Goal: Task Accomplishment & Management: Manage account settings

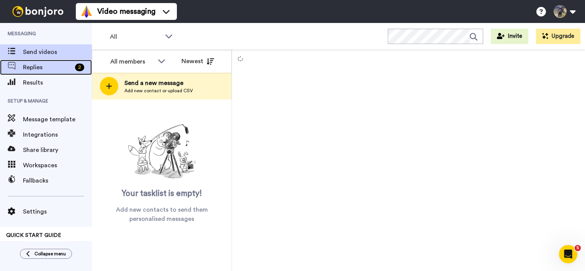
click at [58, 71] on span "Replies" at bounding box center [47, 67] width 49 height 9
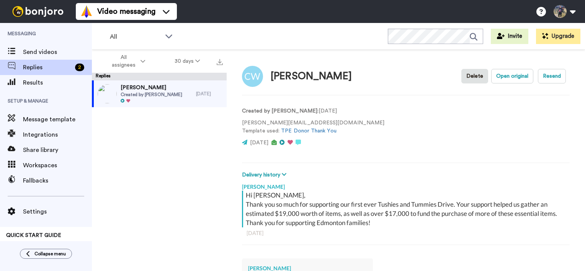
click at [227, 86] on div "[PERSON_NAME] Delete Open original Resend Created by [PERSON_NAME] : [DATE] [PE…" at bounding box center [406, 174] width 359 height 248
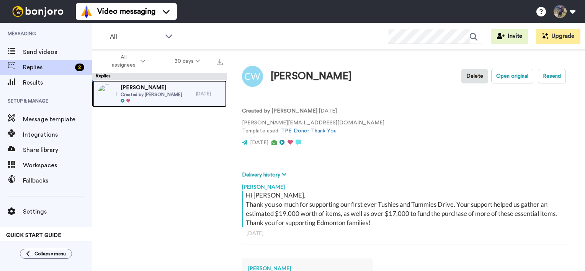
click at [205, 95] on div "[DATE]" at bounding box center [209, 94] width 27 height 6
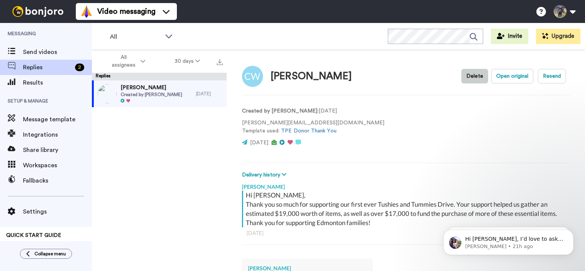
click at [475, 76] on button "Delete" at bounding box center [475, 76] width 27 height 15
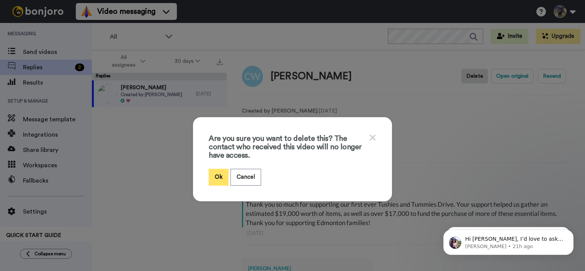
click at [215, 173] on button "Ok" at bounding box center [219, 177] width 20 height 16
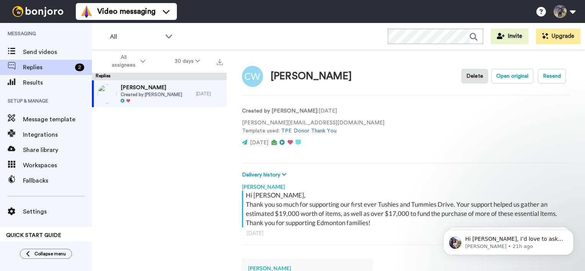
type textarea "x"
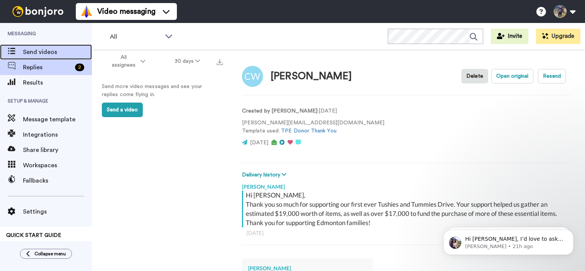
click at [52, 59] on div "Send videos" at bounding box center [46, 51] width 92 height 15
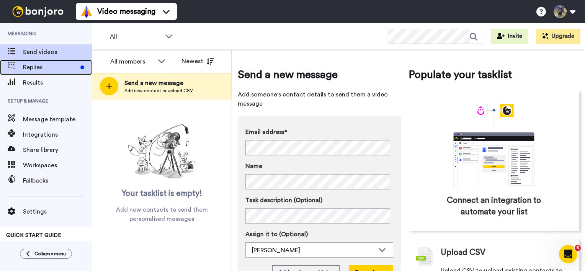
click at [31, 66] on span "Replies" at bounding box center [50, 67] width 54 height 9
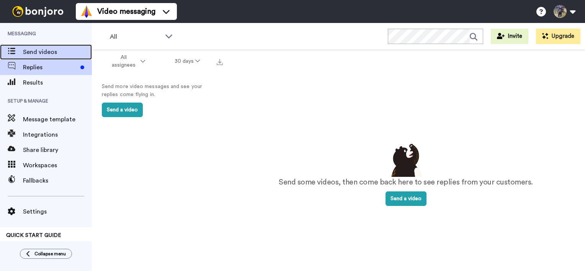
click at [33, 51] on span "Send videos" at bounding box center [57, 52] width 69 height 9
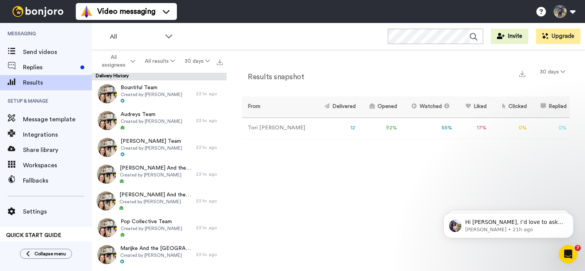
drag, startPoint x: 0, startPoint y: 0, endPoint x: 416, endPoint y: 233, distance: 476.5
click at [416, 233] on div "Results snapshot 30 days From Delivered Opened Watched Liked Clicked Replied Fa…" at bounding box center [406, 162] width 359 height 225
click at [530, 225] on p "Hi [PERSON_NAME], I’d love to ask you a quick question: If [PERSON_NAME] could …" at bounding box center [515, 223] width 99 height 8
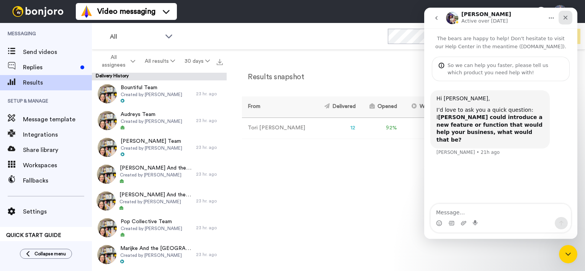
click at [565, 17] on icon "Close" at bounding box center [566, 18] width 6 height 6
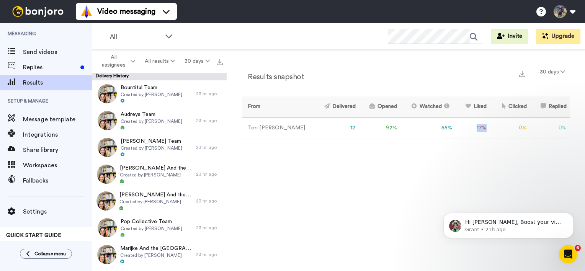
drag, startPoint x: 478, startPoint y: 130, endPoint x: 467, endPoint y: 130, distance: 10.8
click at [467, 130] on td "17 %" at bounding box center [473, 128] width 34 height 21
drag, startPoint x: 467, startPoint y: 130, endPoint x: 448, endPoint y: 166, distance: 40.8
click at [448, 166] on div "Results snapshot 30 days From Delivered Opened Watched Liked Clicked Replied Fa…" at bounding box center [406, 162] width 359 height 225
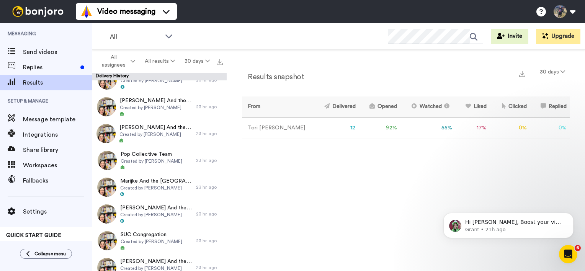
scroll to position [126, 0]
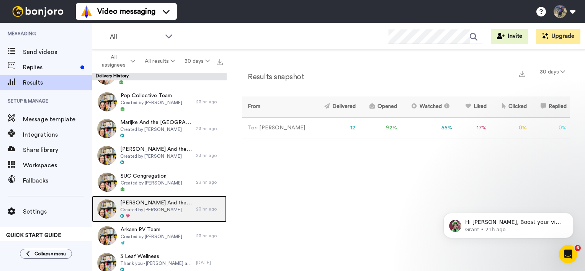
click at [162, 198] on div "Michael And the Emco Team, Created by Tori Weir" at bounding box center [144, 209] width 104 height 27
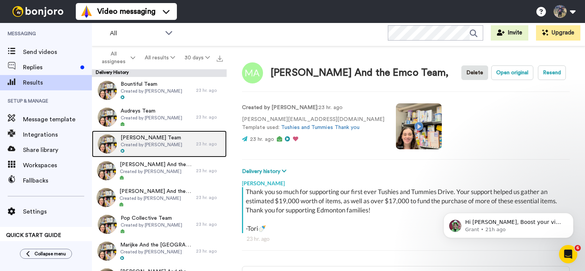
click at [177, 135] on div "Pattison Team Created by Tori Weir" at bounding box center [144, 144] width 104 height 27
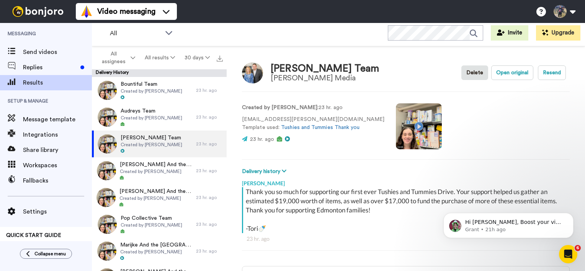
type textarea "x"
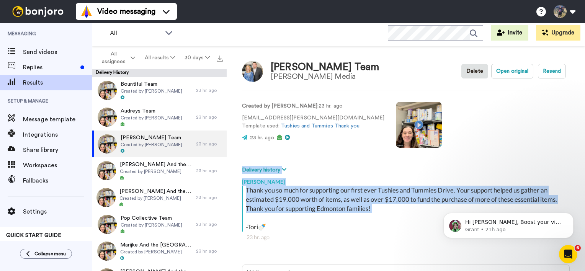
drag, startPoint x: 397, startPoint y: 213, endPoint x: 276, endPoint y: 164, distance: 130.4
click at [276, 164] on div "Pattison Team Pattison Media Delete Open original Resend Created by Tori Weir :…" at bounding box center [406, 158] width 359 height 225
drag, startPoint x: 276, startPoint y: 164, endPoint x: 359, endPoint y: 207, distance: 94.3
click at [359, 207] on div "Thank you so much for supporting our first ever Tushies and Tummies Drive. Your…" at bounding box center [407, 209] width 322 height 46
click at [373, 184] on div "[PERSON_NAME]" at bounding box center [406, 179] width 328 height 11
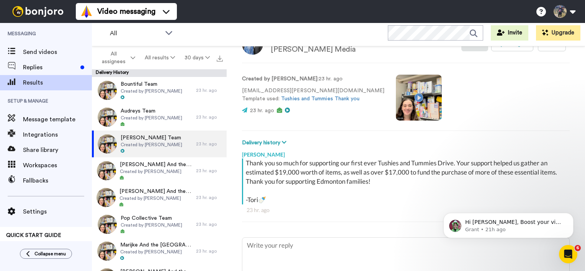
scroll to position [0, 0]
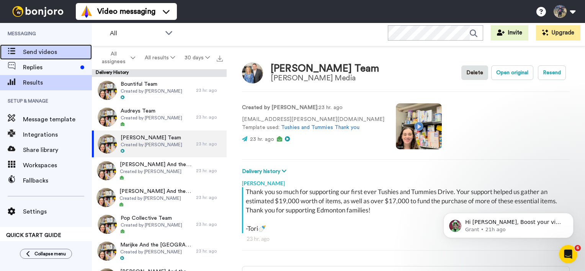
click at [37, 54] on span "Send videos" at bounding box center [57, 52] width 69 height 9
